Goal: Task Accomplishment & Management: Use online tool/utility

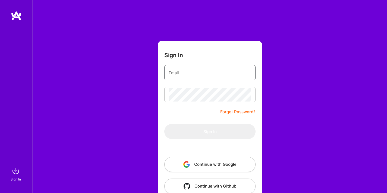
type input "[EMAIL_ADDRESS][DOMAIN_NAME]"
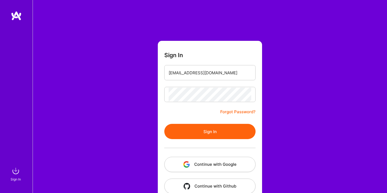
click at [193, 126] on button "Sign In" at bounding box center [209, 131] width 91 height 15
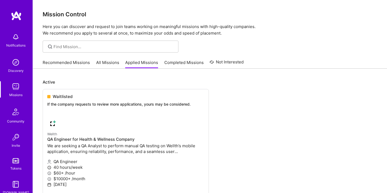
click at [106, 63] on link "All Missions" at bounding box center [107, 64] width 23 height 9
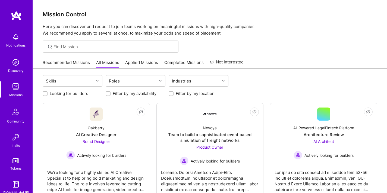
click at [69, 64] on link "Recommended Missions" at bounding box center [66, 64] width 47 height 9
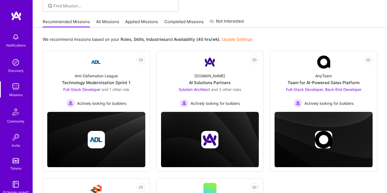
scroll to position [49, 0]
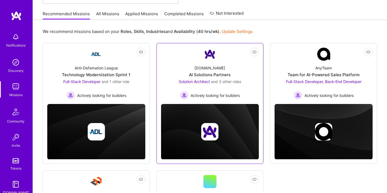
click at [226, 86] on div "Solution Architect and 3 other roles Actively looking for builders" at bounding box center [210, 89] width 63 height 21
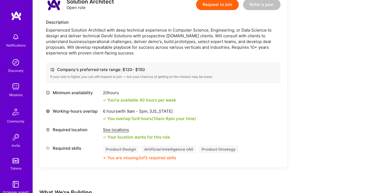
scroll to position [660, 0]
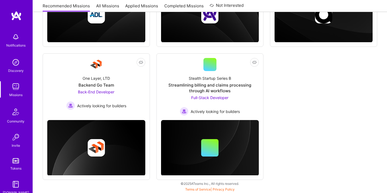
scroll to position [49, 0]
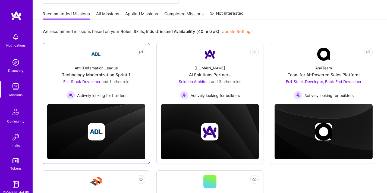
click at [97, 82] on span "Full-Stack Developer" at bounding box center [81, 81] width 37 height 5
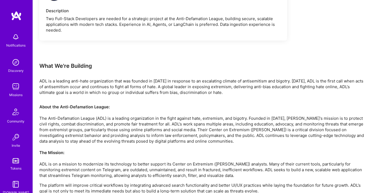
scroll to position [465, 0]
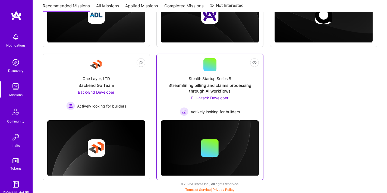
scroll to position [166, 0]
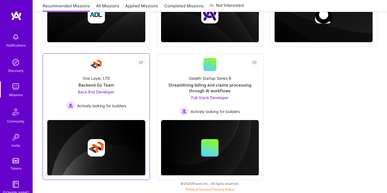
click at [124, 135] on img at bounding box center [96, 148] width 98 height 56
click at [105, 86] on div "Backend Go Team" at bounding box center [97, 85] width 36 height 6
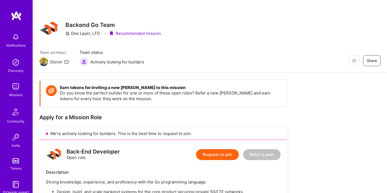
click at [14, 91] on img at bounding box center [15, 86] width 11 height 11
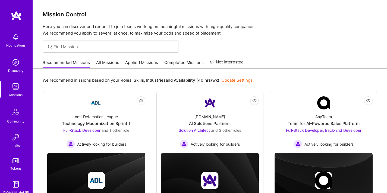
drag, startPoint x: 107, startPoint y: 61, endPoint x: 110, endPoint y: 63, distance: 2.9
click at [107, 61] on link "All Missions" at bounding box center [107, 64] width 23 height 9
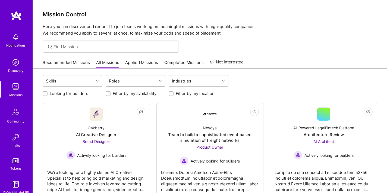
click at [135, 83] on div "Roles" at bounding box center [131, 80] width 51 height 11
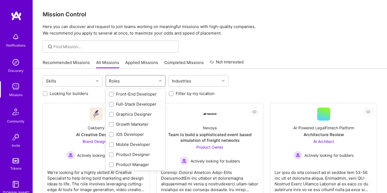
scroll to position [157, 0]
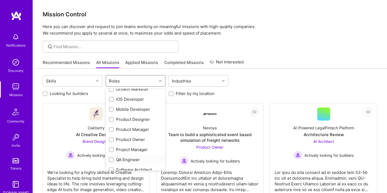
click at [138, 161] on div "QA Engineer" at bounding box center [135, 160] width 53 height 6
checkbox input "true"
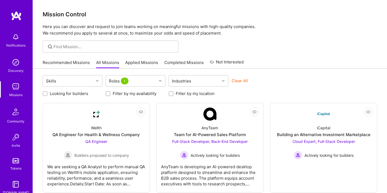
click at [296, 78] on div "Skills Roles 1 Industries Clear All" at bounding box center [210, 81] width 335 height 13
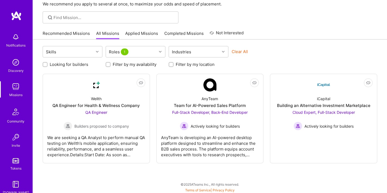
scroll to position [30, 0]
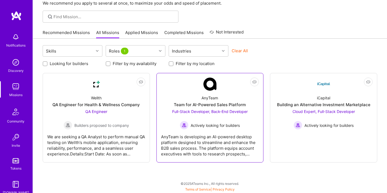
click at [209, 143] on div "AnyTeam is developing an AI-powered desktop platform designed to streamline and…" at bounding box center [210, 142] width 98 height 27
